Goal: Navigation & Orientation: Find specific page/section

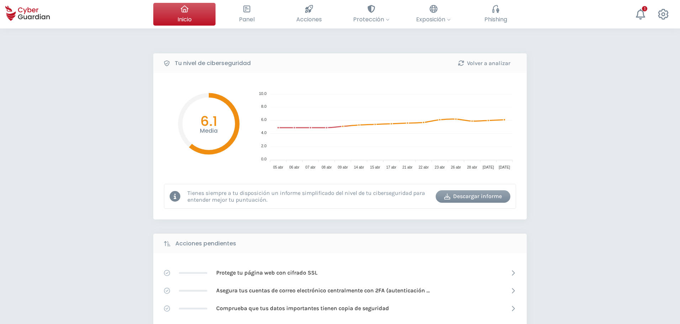
click at [91, 138] on div "Tu nivel de ciberseguridad Volver a analizar Media 6.1 10.0 10.0 8.0 8.0 6.0 6.…" at bounding box center [340, 316] width 680 height 576
click at [98, 166] on div "Tu nivel de ciberseguridad Volver a analizar Media 6.1 10.0 10.0 8.0 8.0 6.0 6.…" at bounding box center [340, 316] width 680 height 576
click at [595, 159] on div "Tu nivel de ciberseguridad Volver a analizar Media 6.1 10.0 10.0 8.0 8.0 6.0 6.…" at bounding box center [340, 316] width 680 height 576
drag, startPoint x: 629, startPoint y: 169, endPoint x: 598, endPoint y: 85, distance: 88.8
click at [598, 85] on div "Tu nivel de ciberseguridad Volver a analizar Media 6.1 10.0 10.0 8.0 8.0 6.0 6.…" at bounding box center [340, 316] width 680 height 576
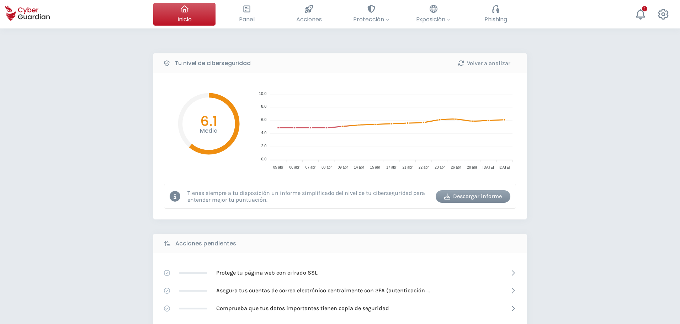
click at [635, 177] on div "Tu nivel de ciberseguridad Volver a analizar Media 6.1 10.0 10.0 8.0 8.0 6.0 6.…" at bounding box center [340, 316] width 680 height 576
drag, startPoint x: 637, startPoint y: 173, endPoint x: 72, endPoint y: 151, distance: 565.5
click at [72, 151] on div "Tu nivel de ciberseguridad Volver a analizar Media 6.1 10.0 10.0 8.0 8.0 6.0 6.…" at bounding box center [340, 316] width 680 height 576
click at [68, 150] on div "Tu nivel de ciberseguridad Volver a analizar Media 6.1 10.0 10.0 8.0 8.0 6.0 6.…" at bounding box center [340, 316] width 680 height 576
